Goal: Answer question/provide support

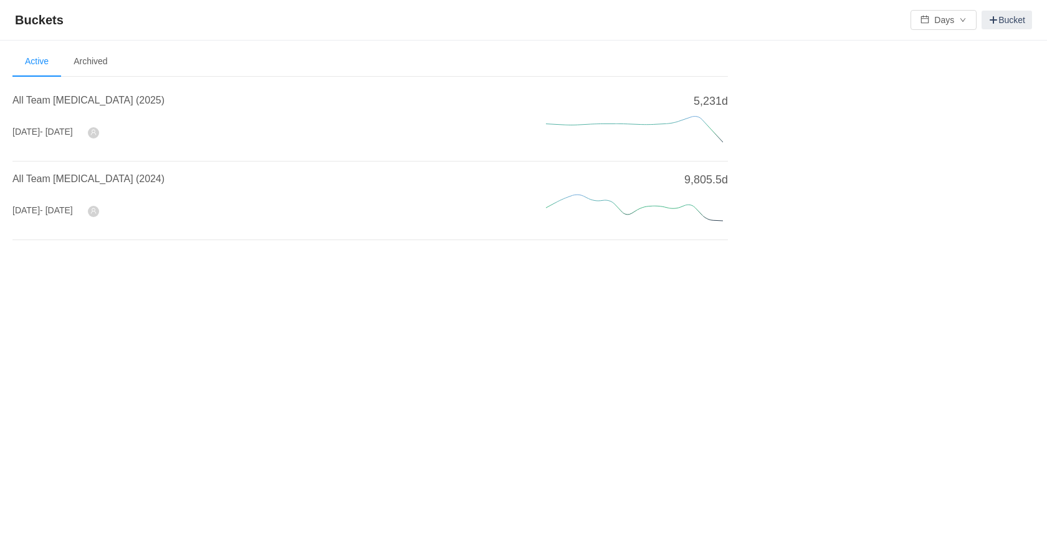
click at [51, 93] on h4 "All Team [MEDICAL_DATA] (2025)" at bounding box center [264, 100] width 504 height 15
click at [48, 99] on span "All Team [MEDICAL_DATA] (2025)" at bounding box center [88, 100] width 152 height 11
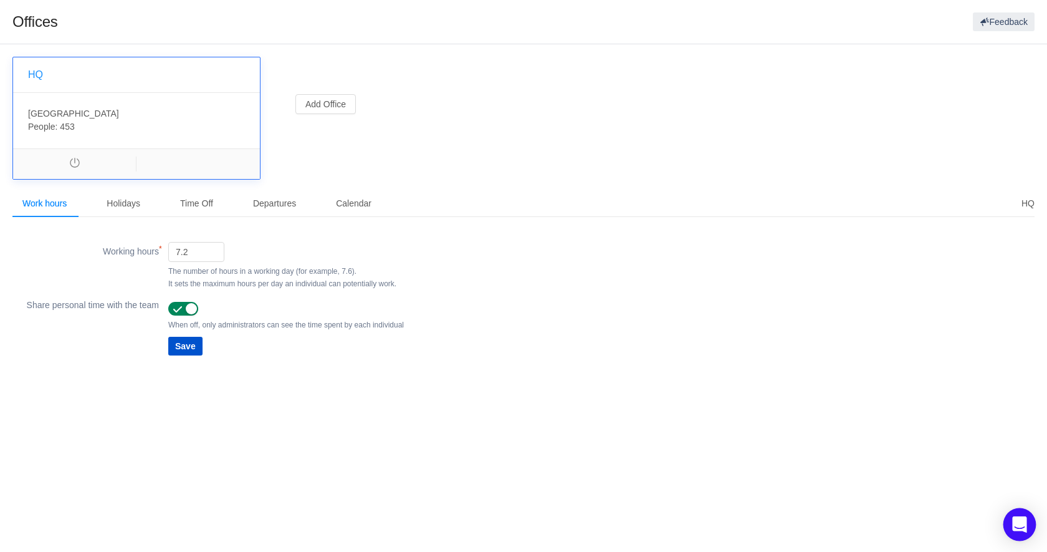
drag, startPoint x: 1025, startPoint y: 524, endPoint x: 1015, endPoint y: 525, distance: 9.4
click at [1024, 524] on icon "Open Intercom Messenger" at bounding box center [1019, 524] width 14 height 16
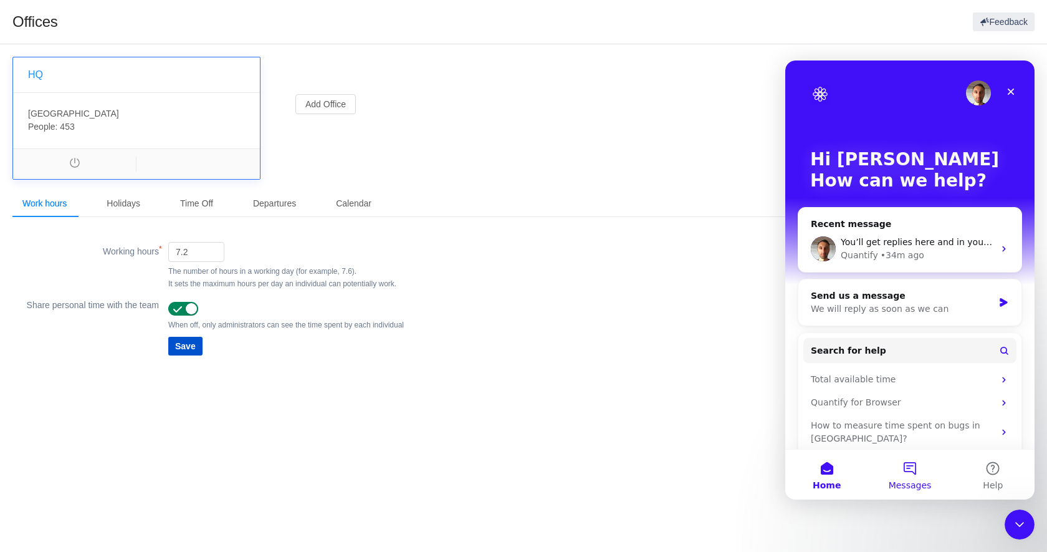
click at [925, 475] on button "Messages" at bounding box center [909, 474] width 83 height 50
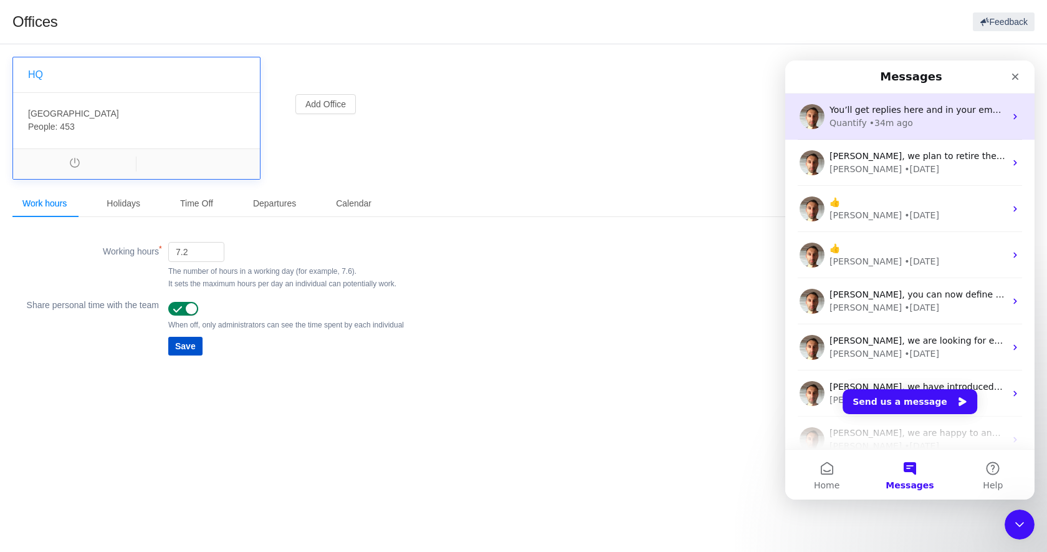
click at [892, 115] on div "You’ll get replies here and in your email: ✉️ dmcintyre@bombora.com The team wi…" at bounding box center [917, 109] width 176 height 13
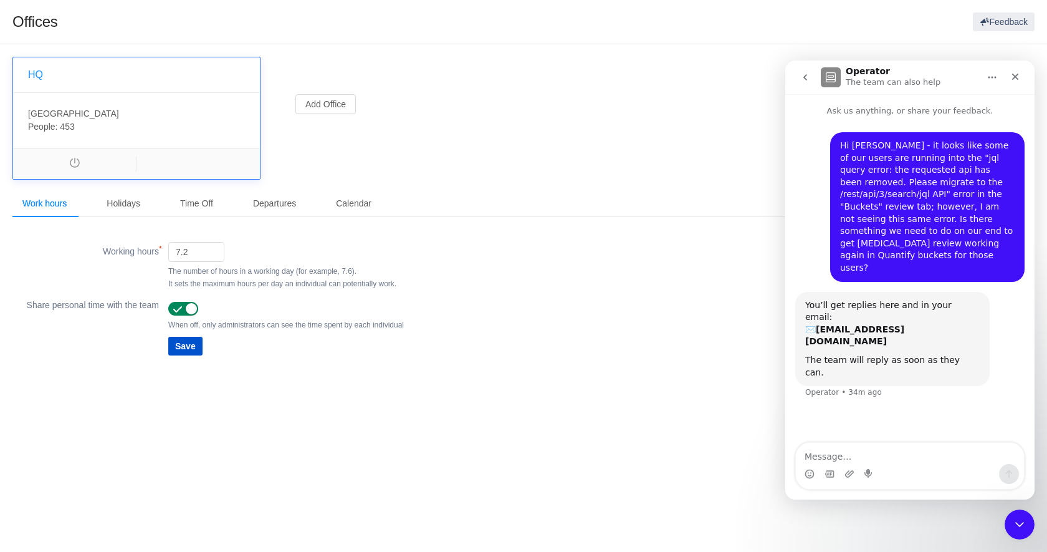
click at [887, 453] on textarea "Message…" at bounding box center [910, 452] width 228 height 21
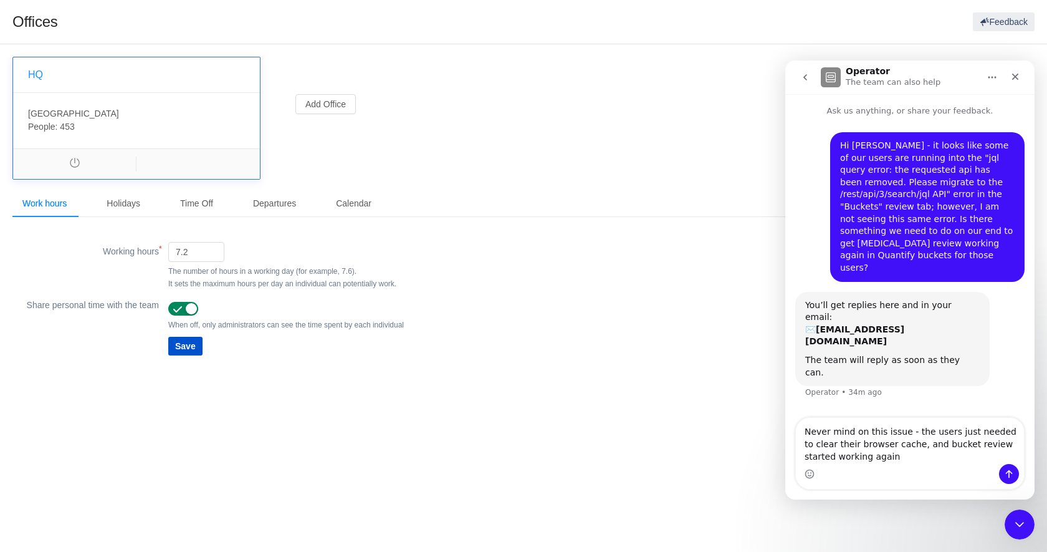
type textarea "Never mind on this issue - the users just needed to clear their browser cache, …"
click at [1009, 471] on icon "Send a message…" at bounding box center [1009, 474] width 7 height 8
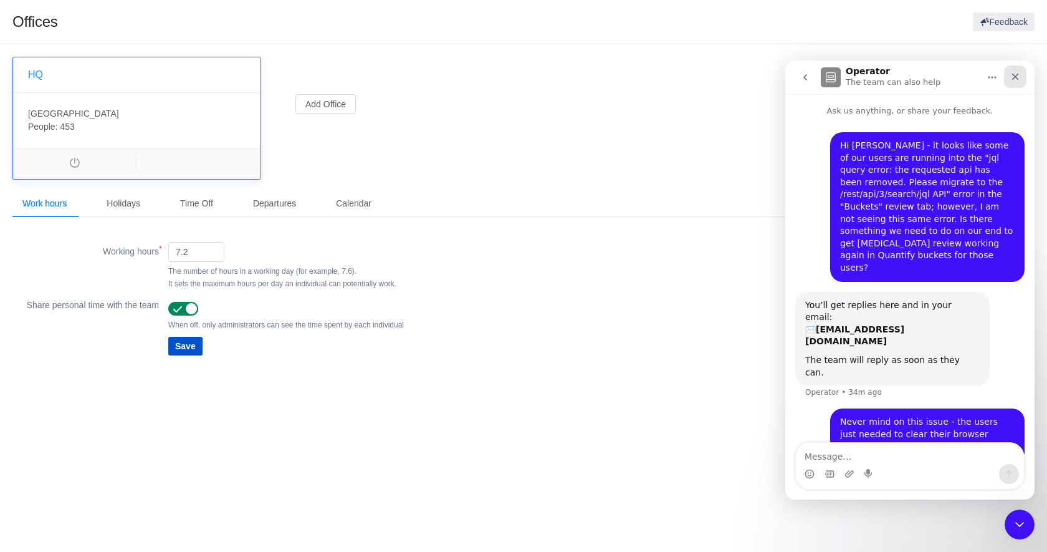
click at [1018, 76] on icon "Close" at bounding box center [1015, 77] width 10 height 10
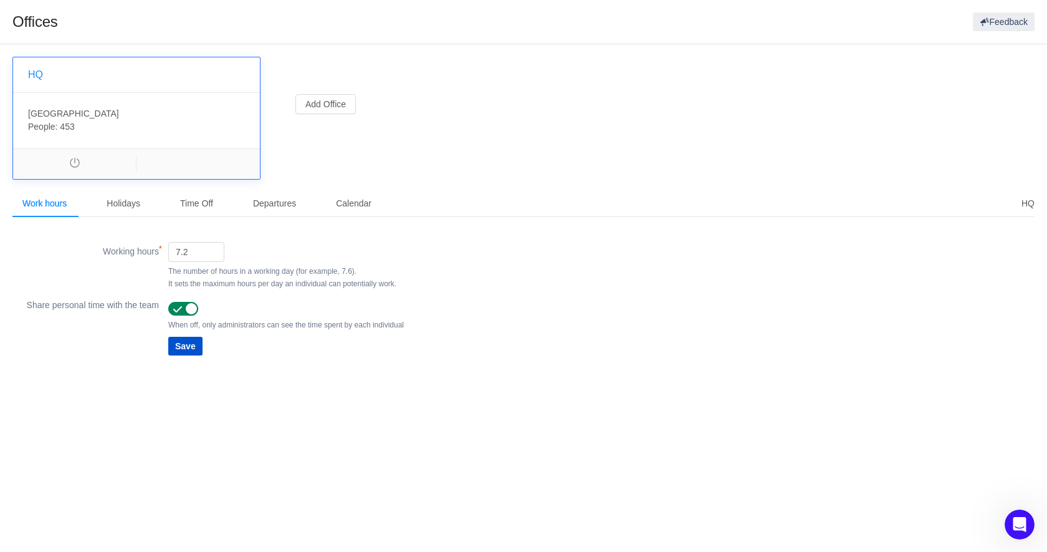
click at [523, 263] on div "Working hours (required) 7.2 The number of hours in a working day (for example,…" at bounding box center [523, 265] width 1022 height 53
